Goal: Task Accomplishment & Management: Manage account settings

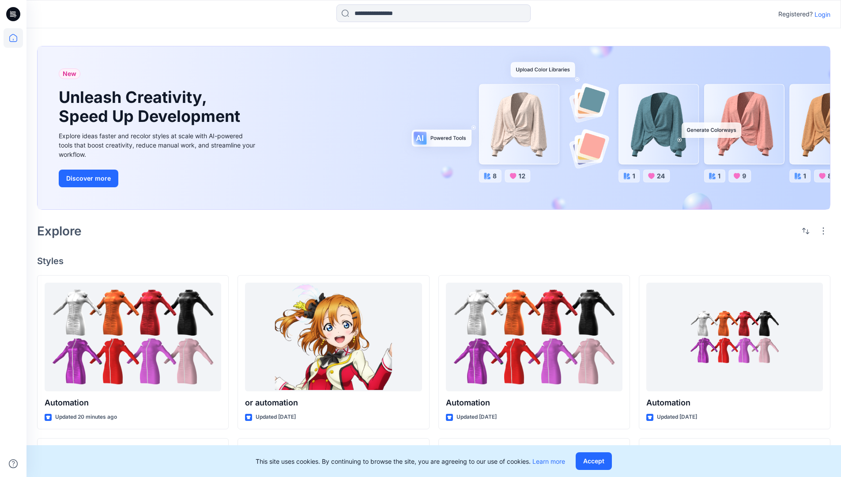
click at [821, 14] on p "Login" at bounding box center [823, 14] width 16 height 9
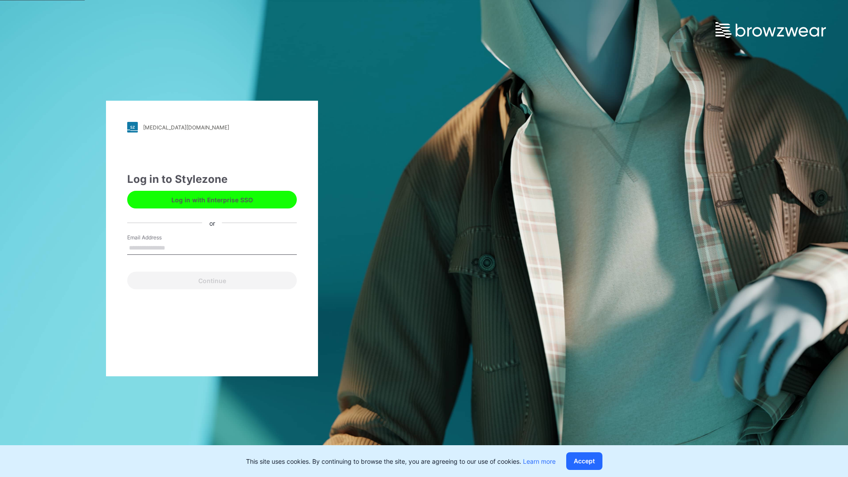
click at [174, 247] on input "Email Address" at bounding box center [212, 248] width 170 height 13
type input "**********"
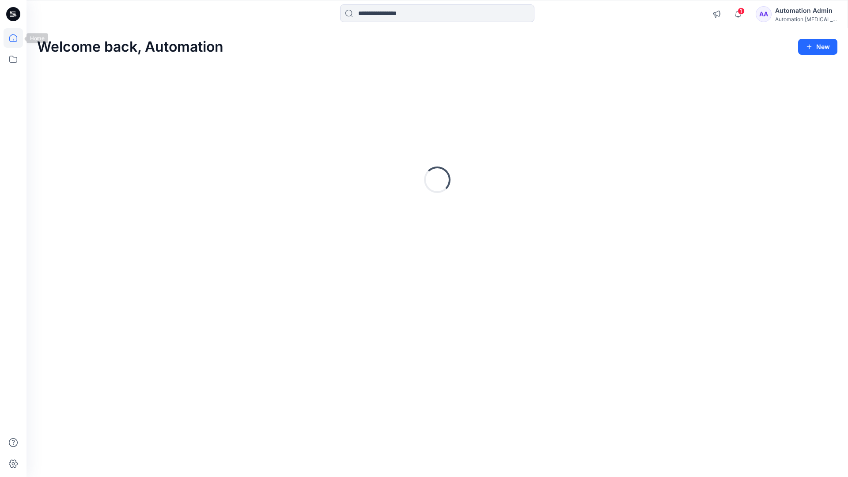
click at [17, 38] on icon at bounding box center [13, 38] width 8 height 8
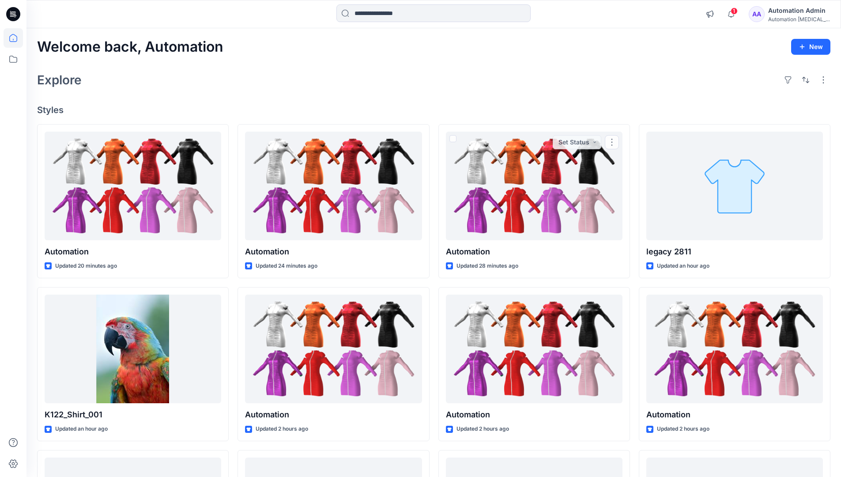
click at [792, 15] on div "Automation Admin" at bounding box center [800, 10] width 62 height 11
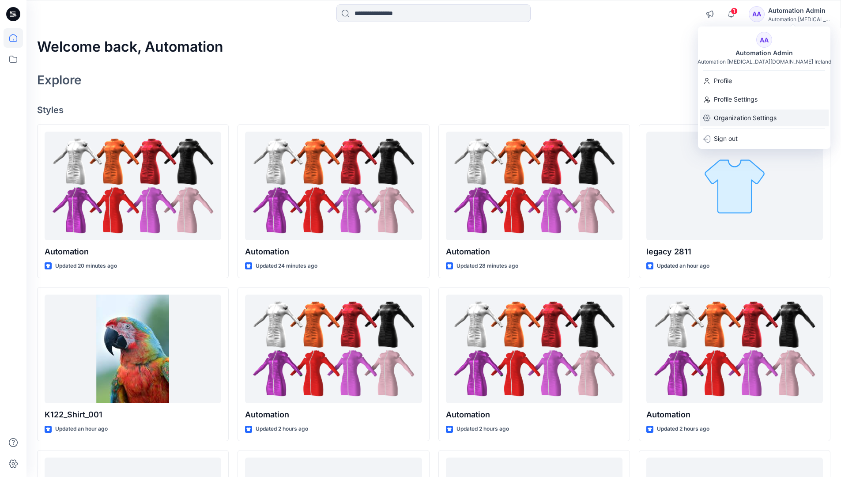
click at [747, 120] on p "Organization Settings" at bounding box center [745, 118] width 63 height 17
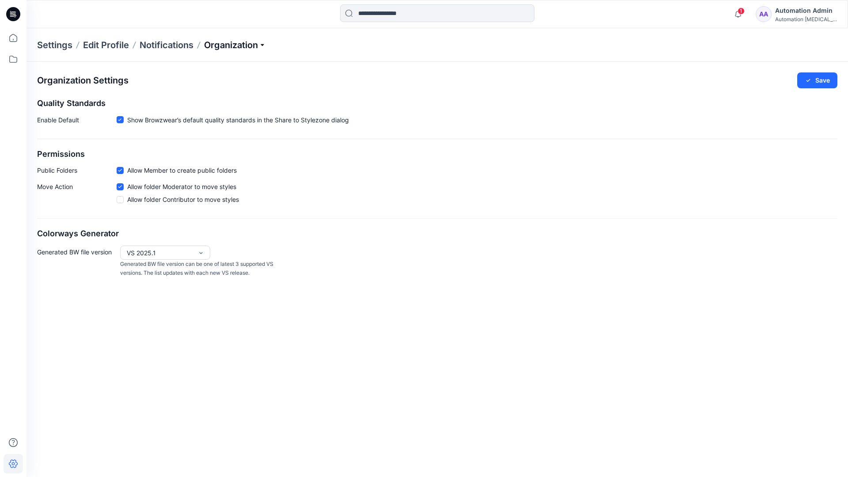
click at [252, 48] on p "Organization" at bounding box center [235, 45] width 62 height 12
click at [249, 45] on p "Organization" at bounding box center [235, 45] width 62 height 12
click at [120, 172] on icon at bounding box center [120, 170] width 4 height 3
click at [823, 81] on button "Save" at bounding box center [817, 80] width 40 height 16
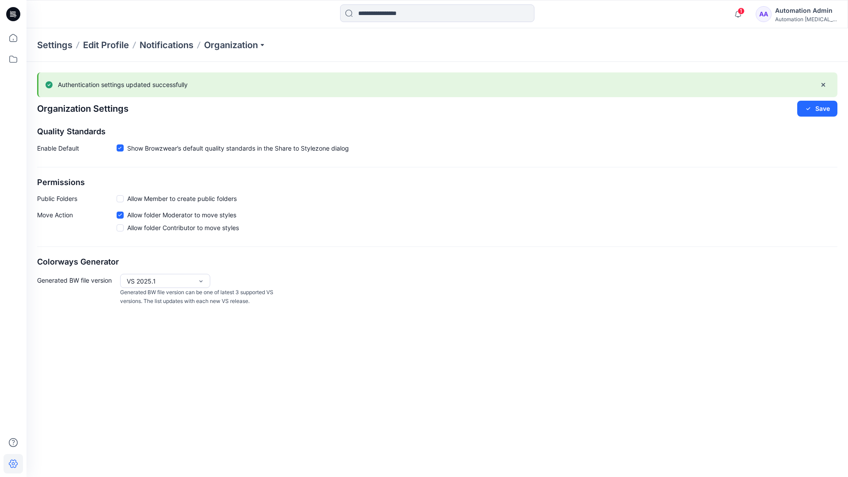
click at [121, 198] on span at bounding box center [120, 198] width 7 height 7
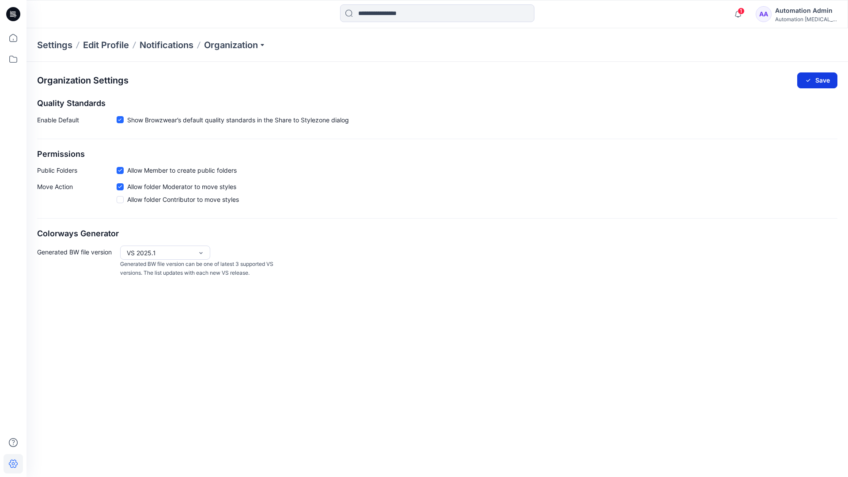
click at [822, 79] on button "Save" at bounding box center [817, 80] width 40 height 16
click at [120, 120] on icon at bounding box center [120, 119] width 4 height 3
click at [818, 78] on button "Save" at bounding box center [817, 80] width 40 height 16
click at [121, 124] on span at bounding box center [120, 120] width 7 height 7
click at [826, 77] on button "Save" at bounding box center [817, 80] width 40 height 16
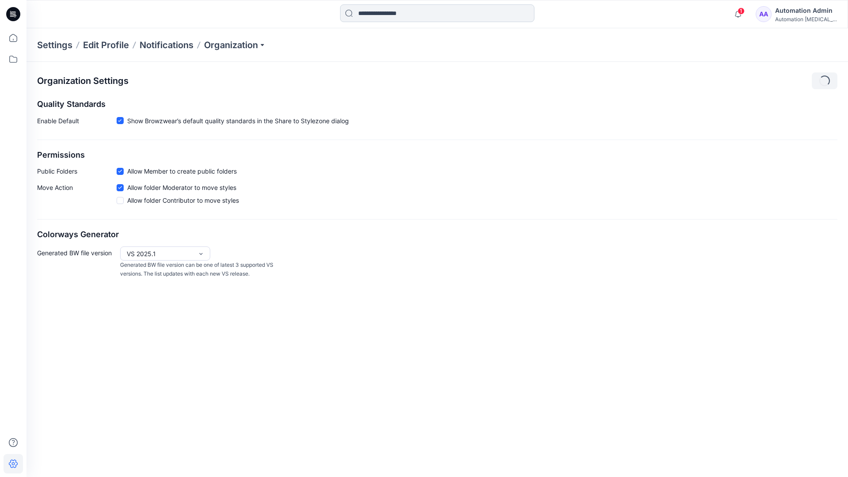
click at [399, 14] on input at bounding box center [437, 13] width 194 height 18
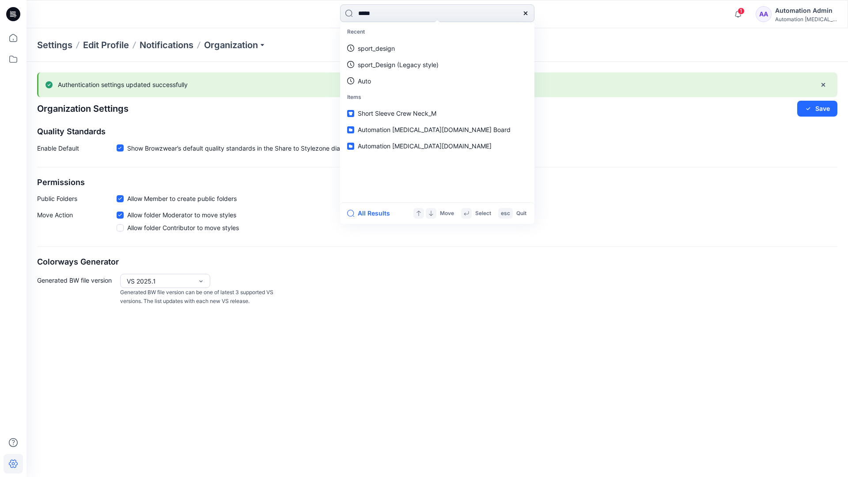
type input "****"
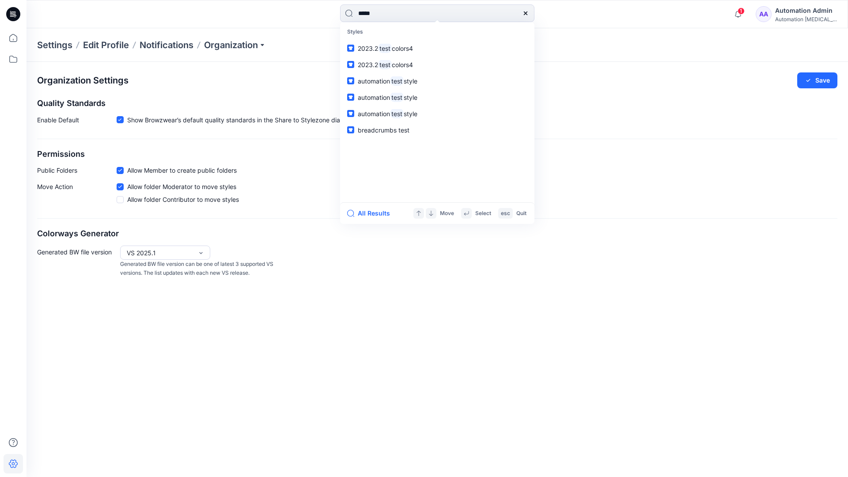
click at [526, 13] on icon at bounding box center [525, 13] width 7 height 7
click at [495, 9] on input at bounding box center [437, 13] width 194 height 18
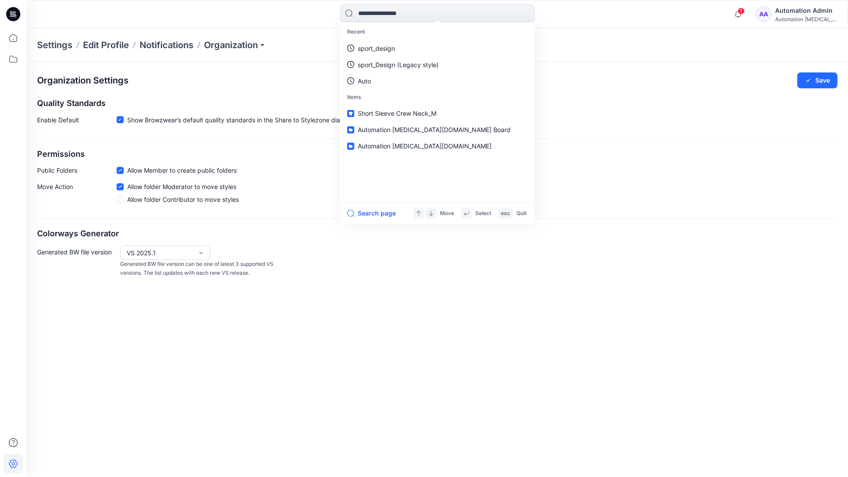
click at [795, 9] on div "Automation Admin" at bounding box center [806, 10] width 62 height 11
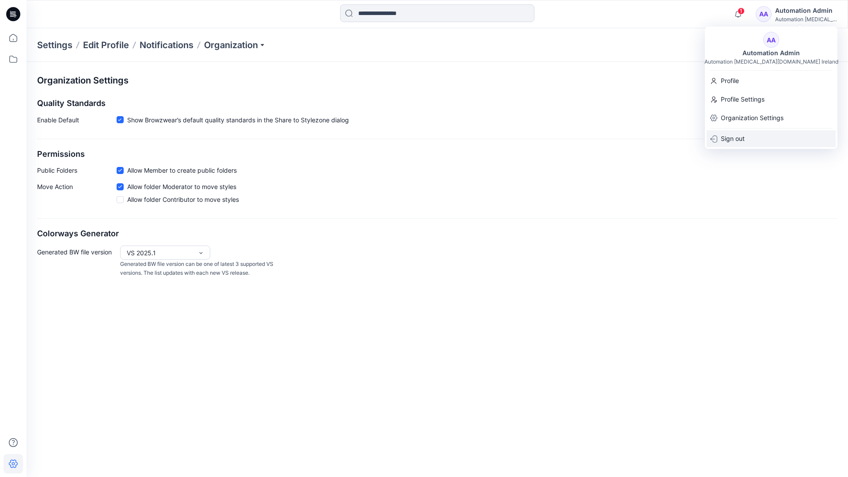
click at [746, 136] on div "Sign out" at bounding box center [771, 138] width 129 height 17
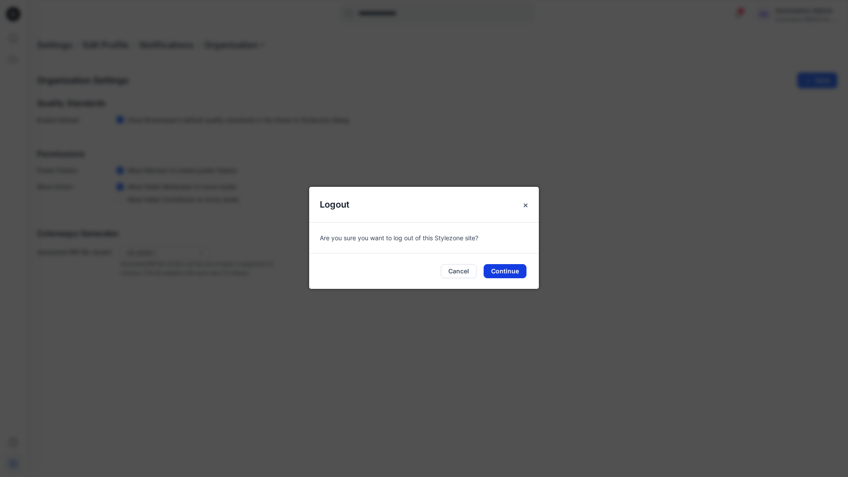
click at [506, 267] on button "Continue" at bounding box center [505, 271] width 43 height 14
